Goal: Information Seeking & Learning: Learn about a topic

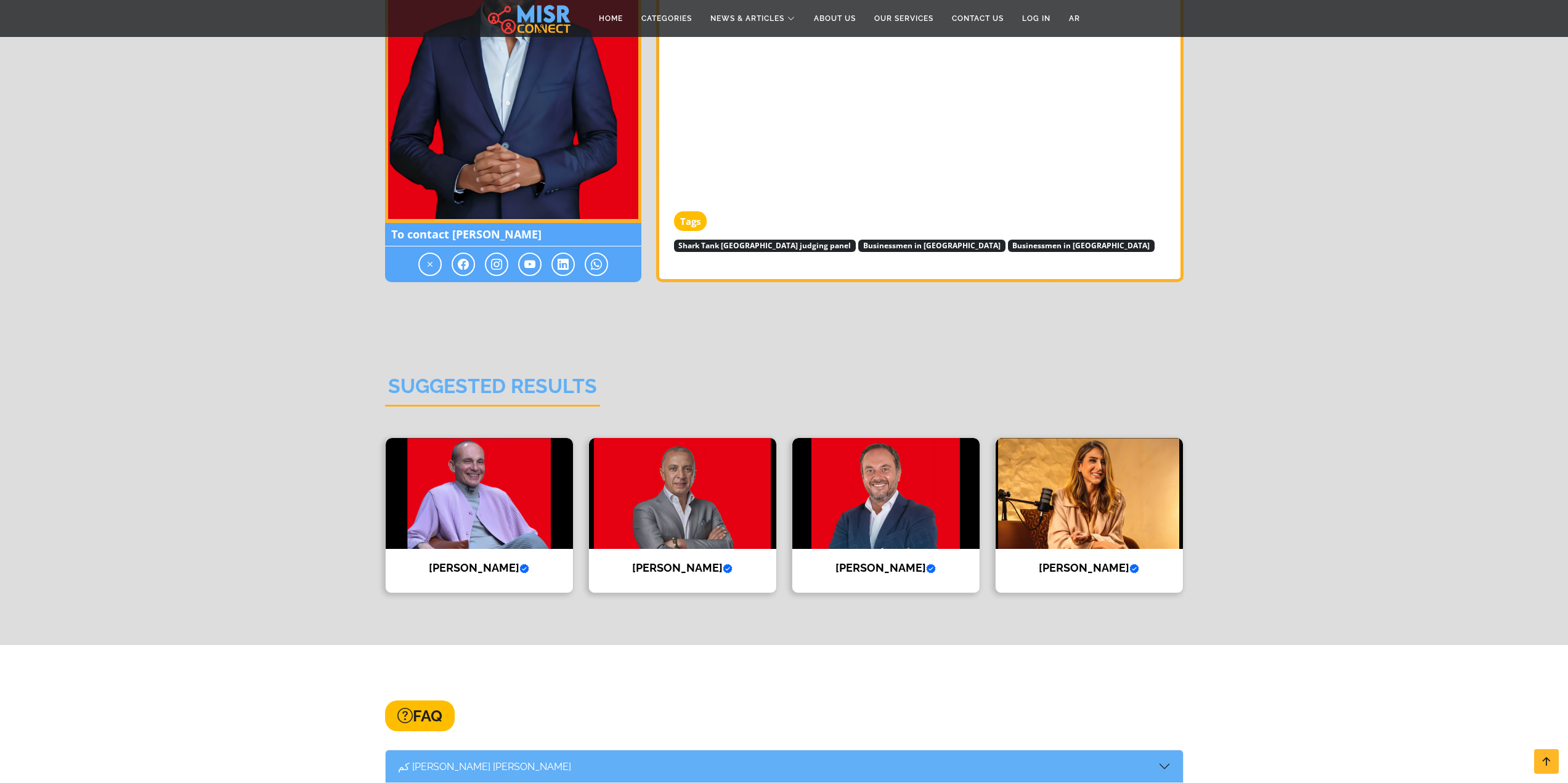
scroll to position [1540, 0]
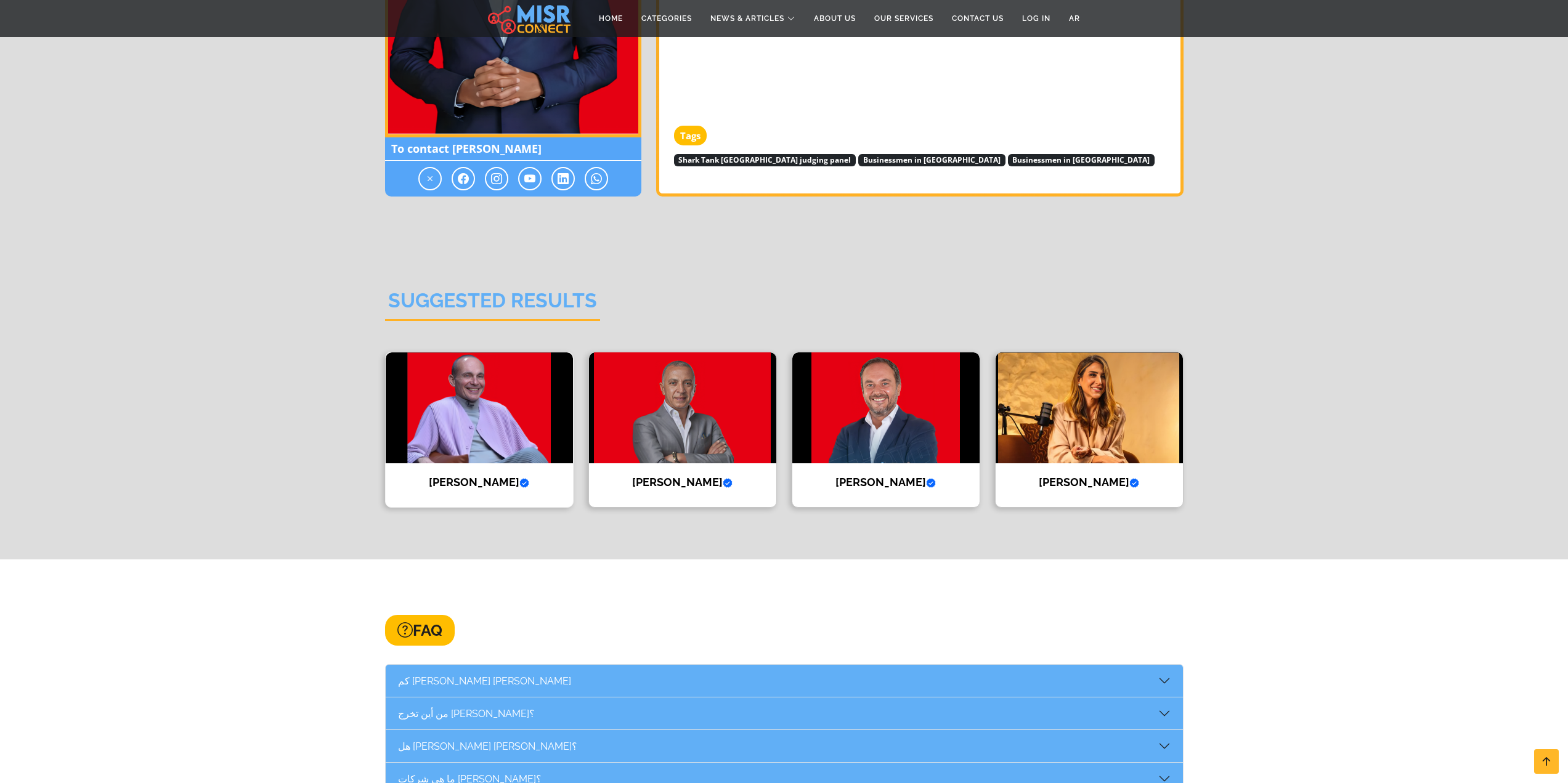
click at [542, 404] on img at bounding box center [479, 408] width 188 height 111
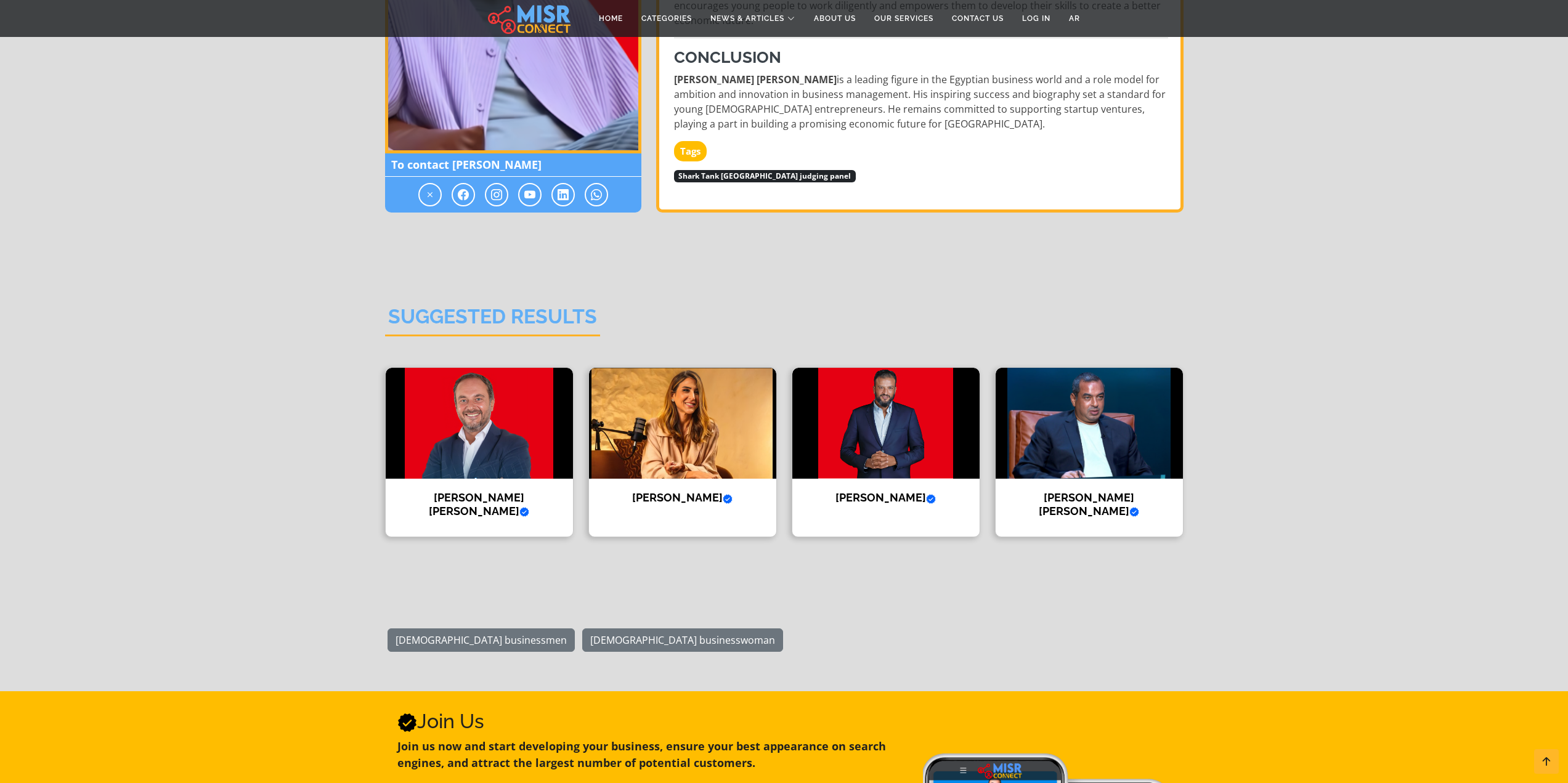
scroll to position [1233, 0]
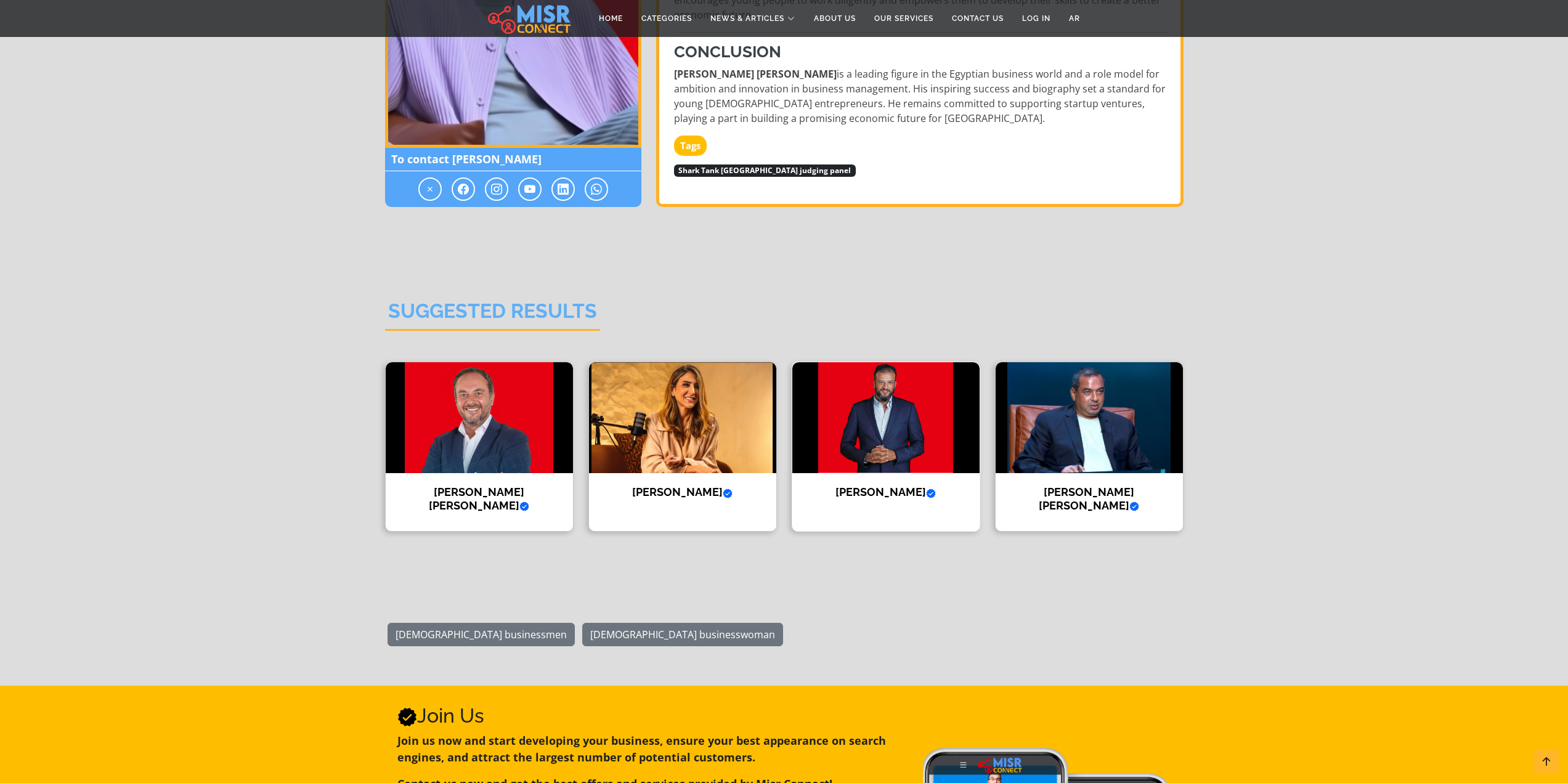
click at [933, 416] on img at bounding box center [886, 418] width 188 height 111
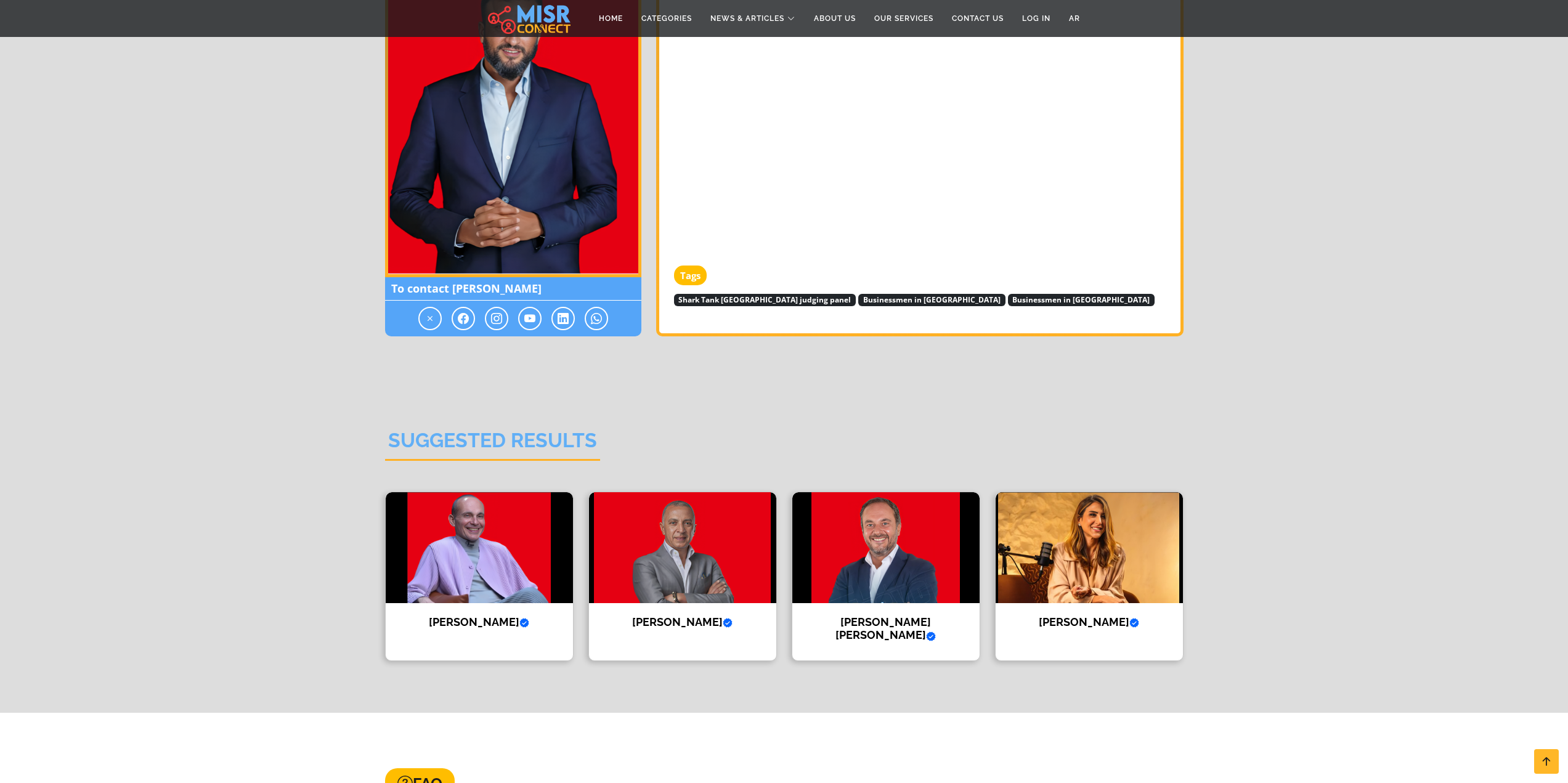
scroll to position [1478, 0]
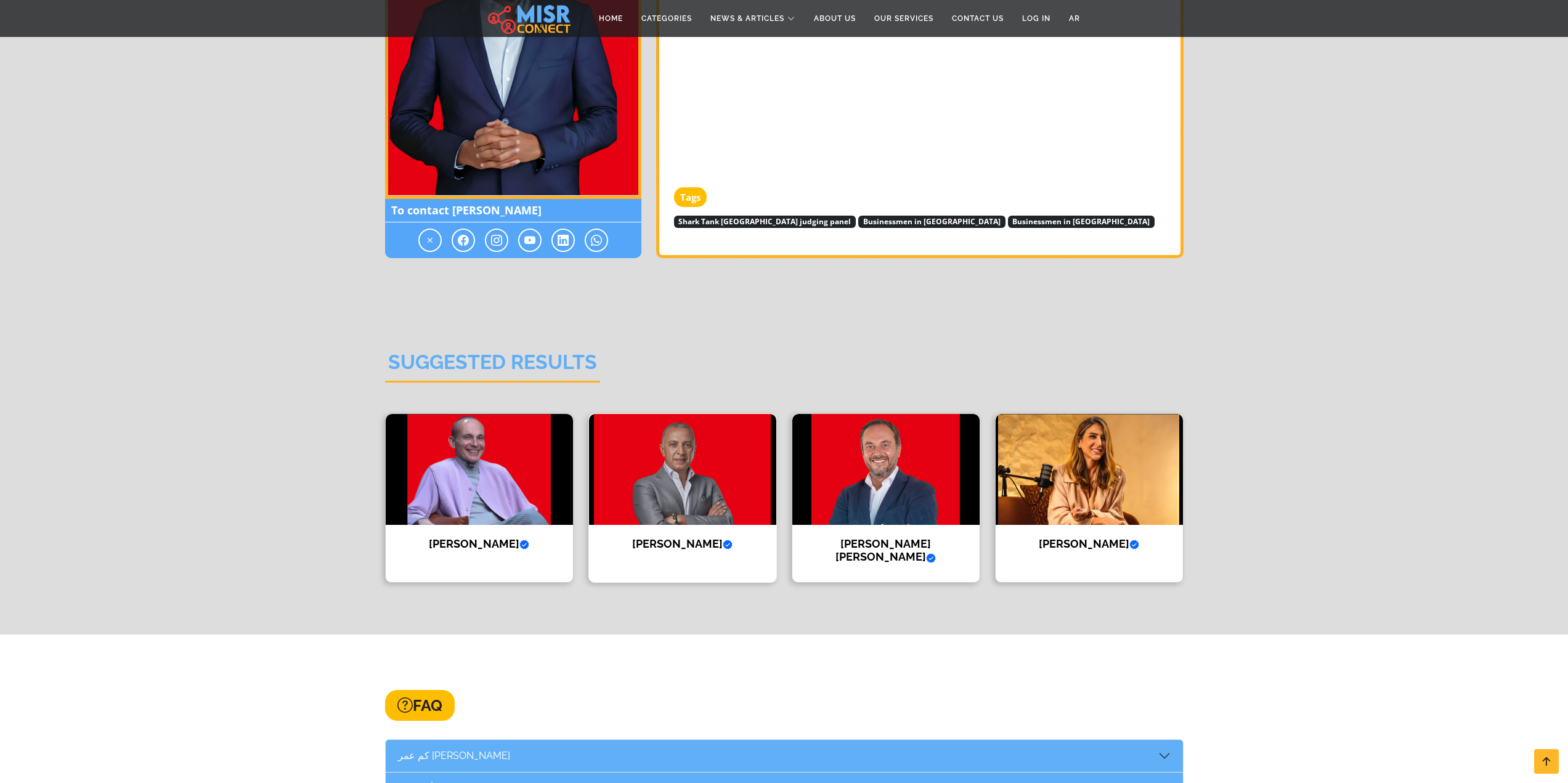
click at [747, 451] on img at bounding box center [683, 470] width 188 height 111
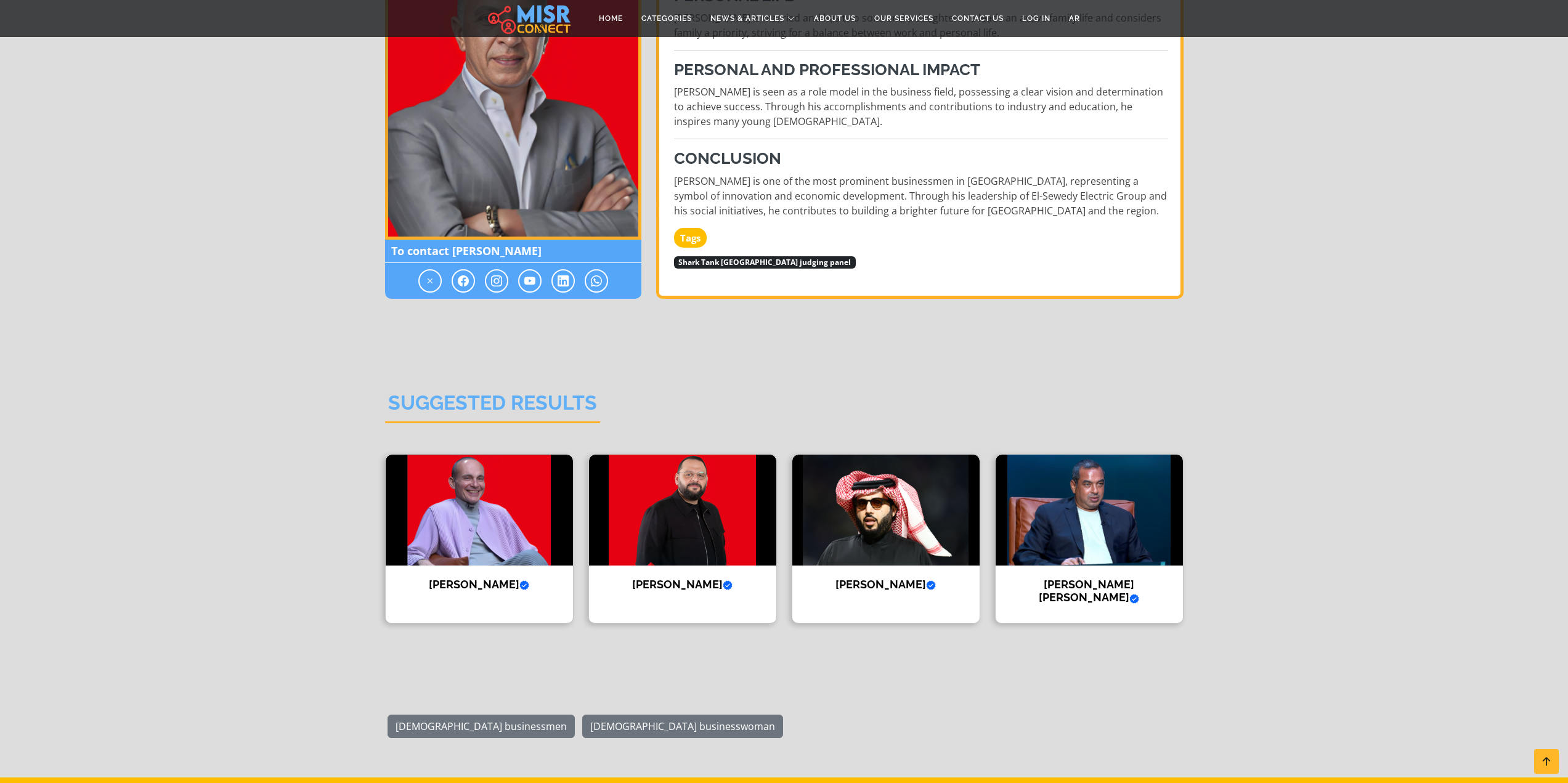
scroll to position [986, 0]
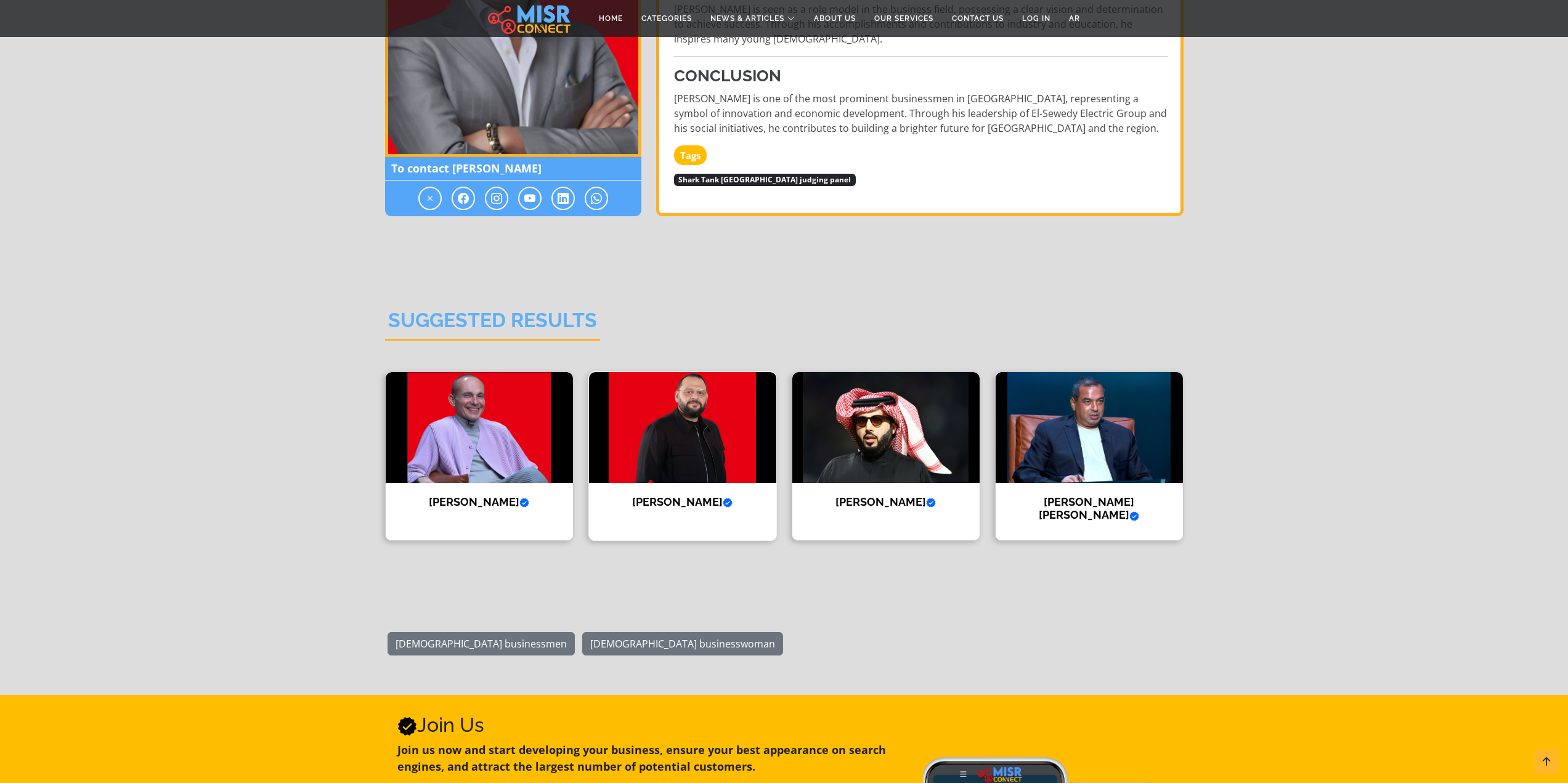
click at [656, 406] on img at bounding box center [683, 428] width 188 height 111
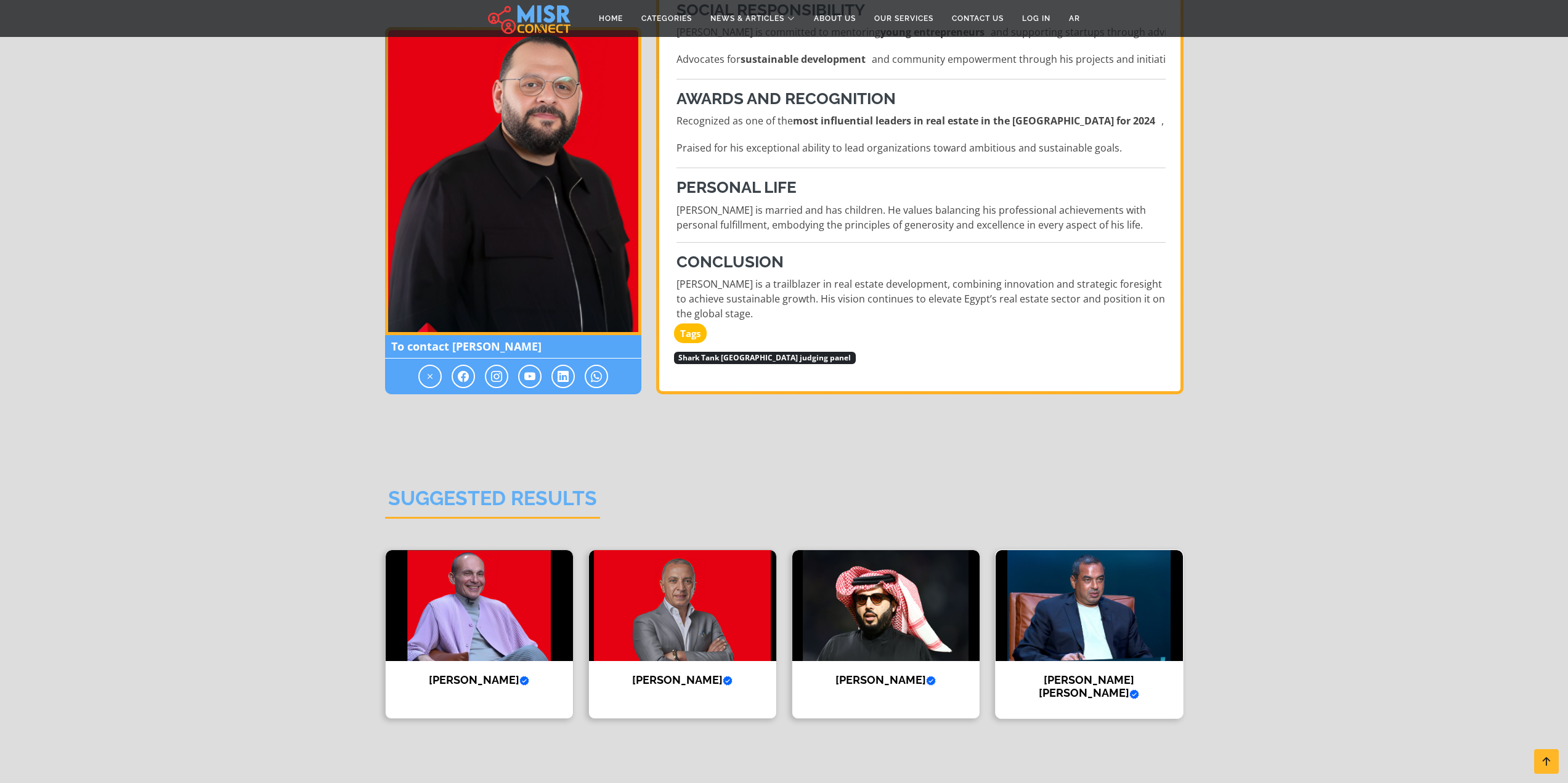
scroll to position [1171, 0]
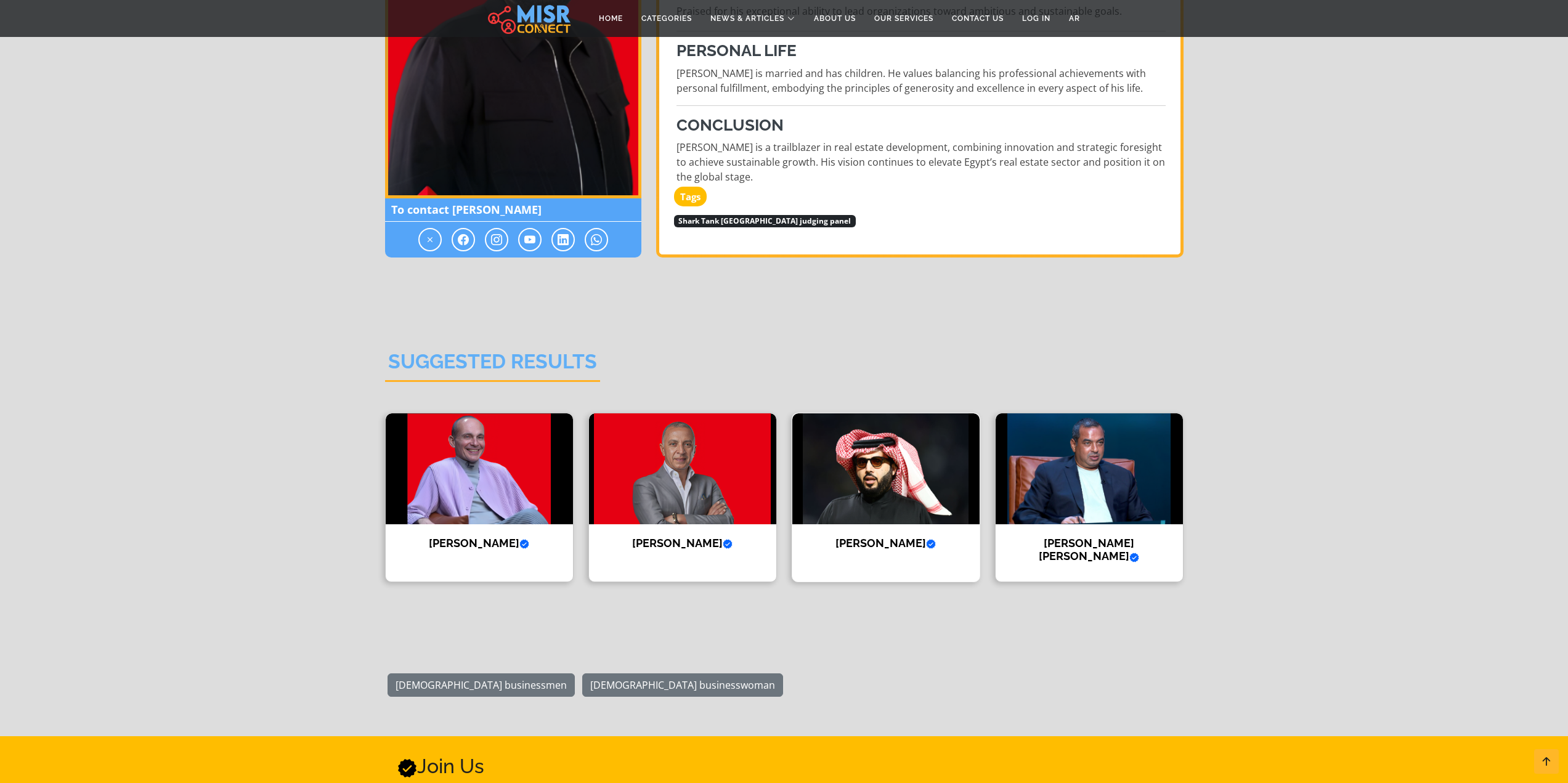
click at [856, 454] on img at bounding box center [886, 469] width 188 height 111
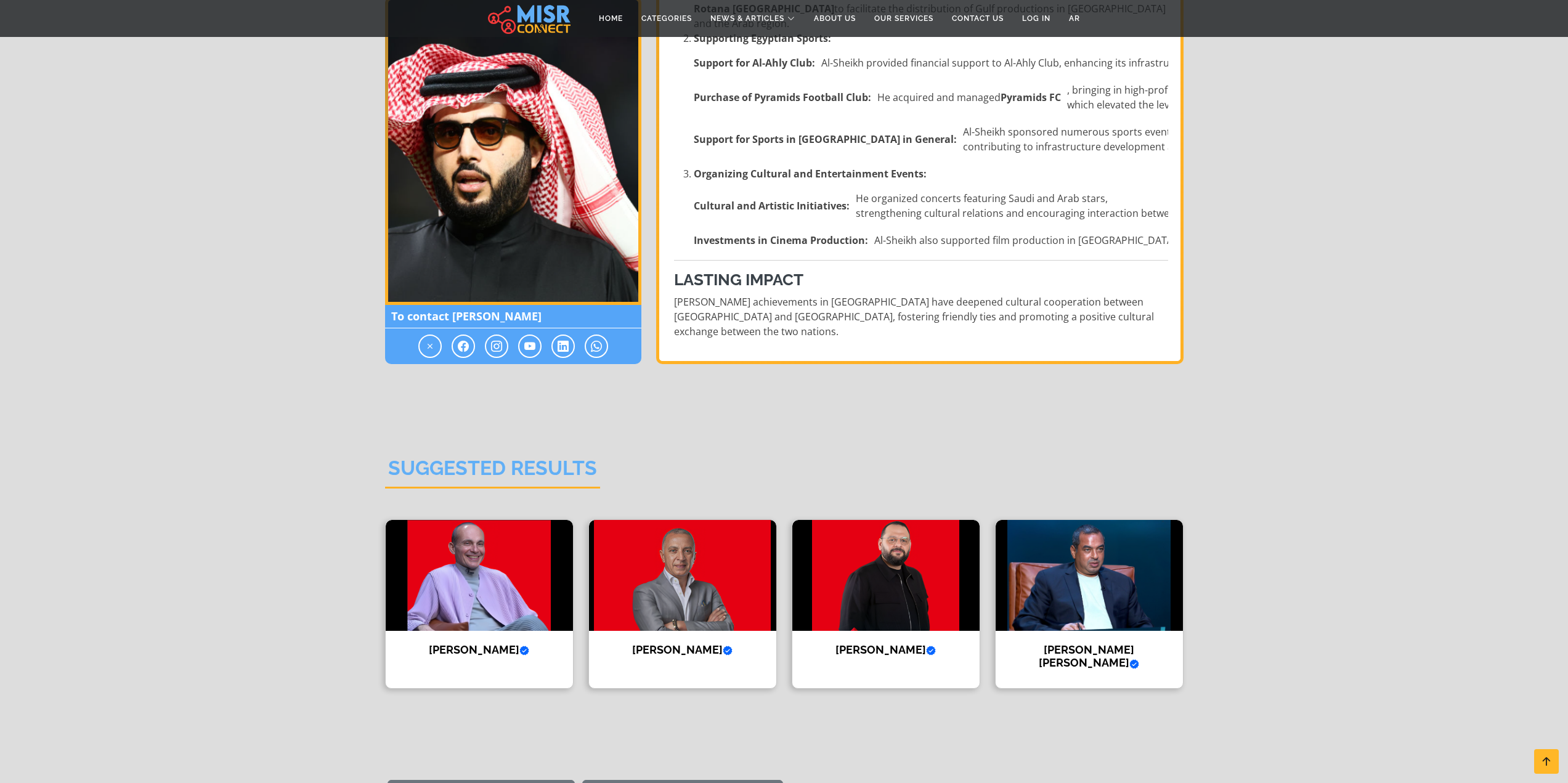
scroll to position [1478, 0]
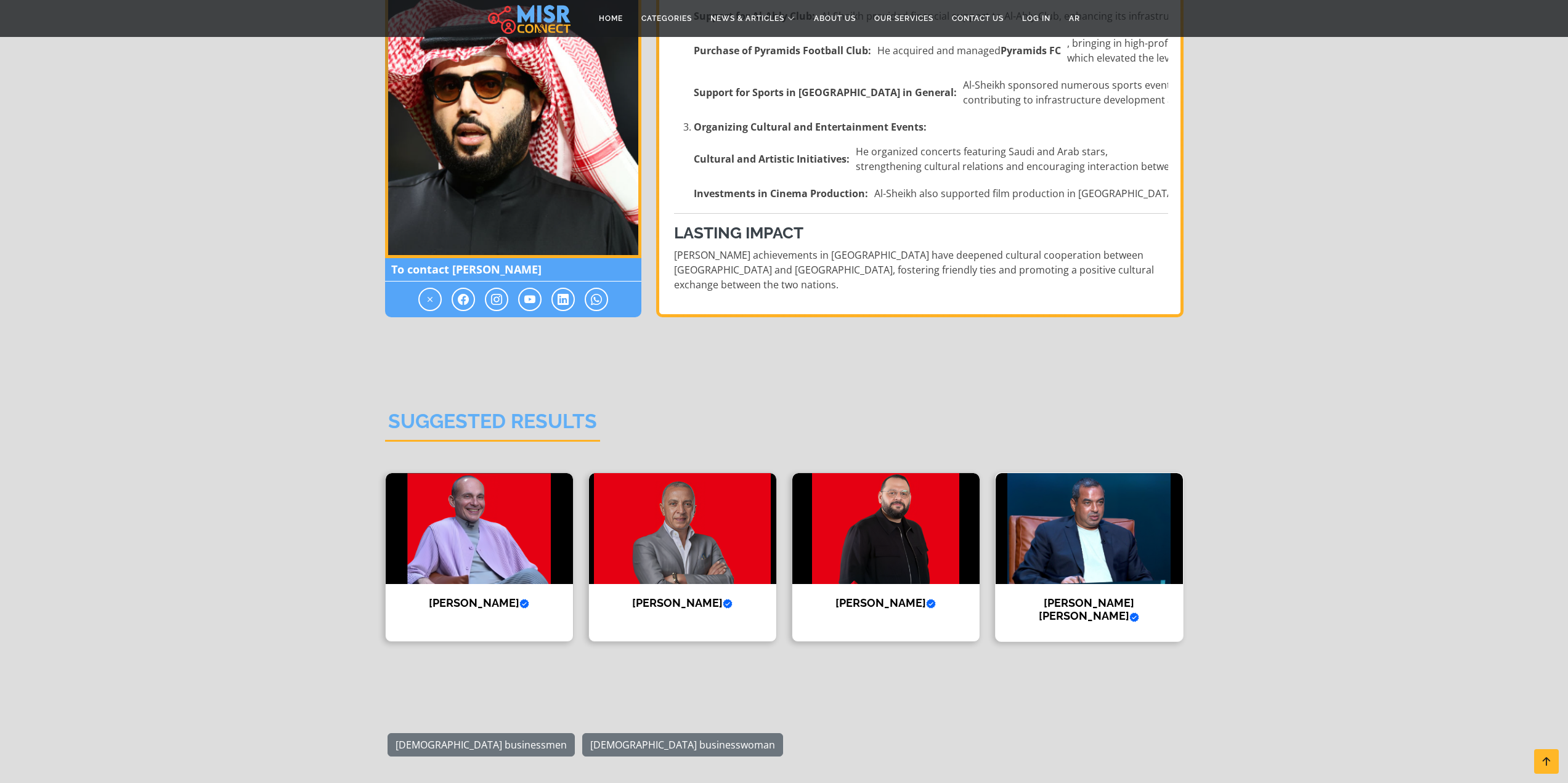
click at [1105, 473] on img at bounding box center [1089, 529] width 188 height 111
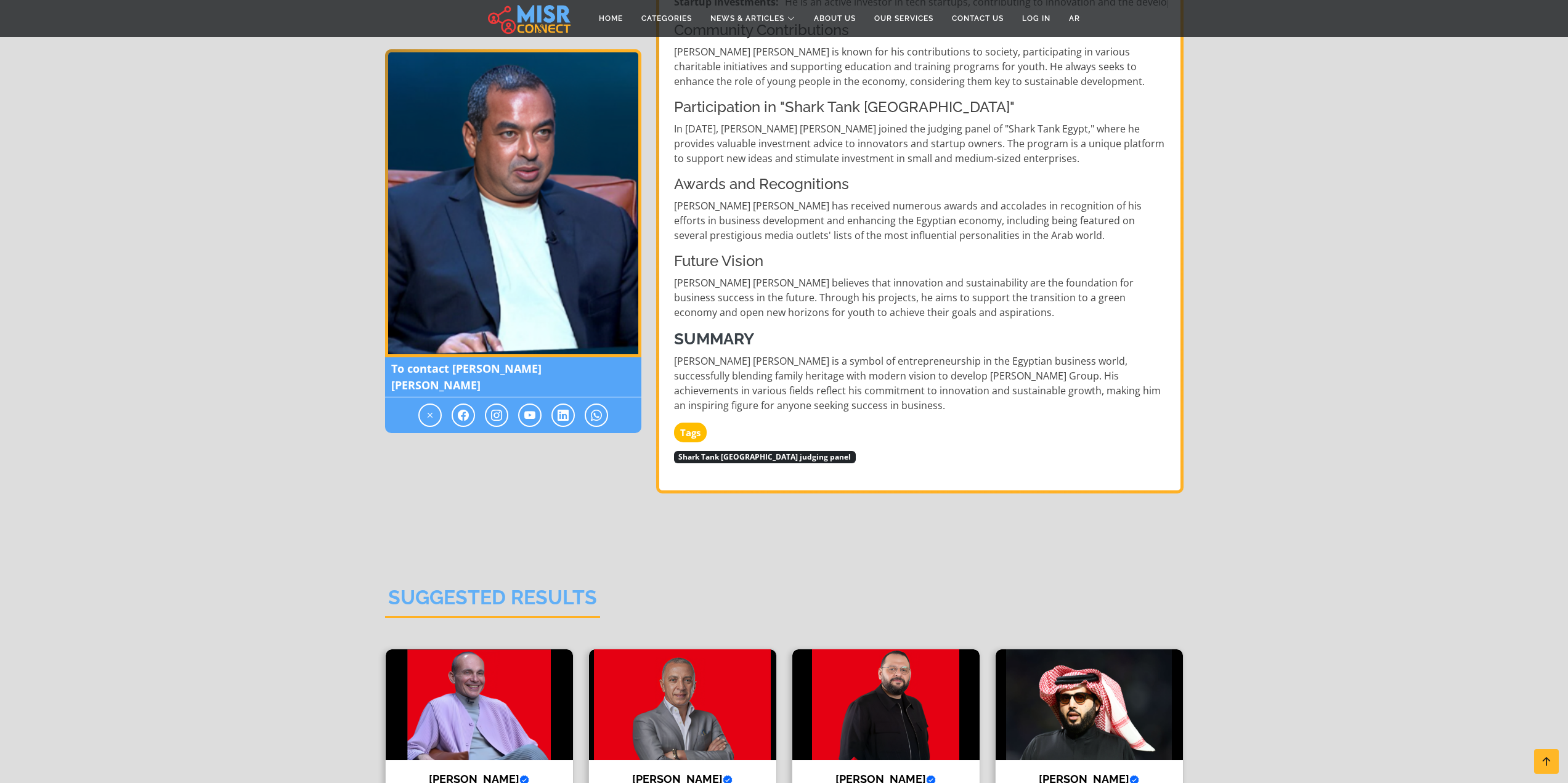
scroll to position [1048, 0]
